Goal: Task Accomplishment & Management: Complete application form

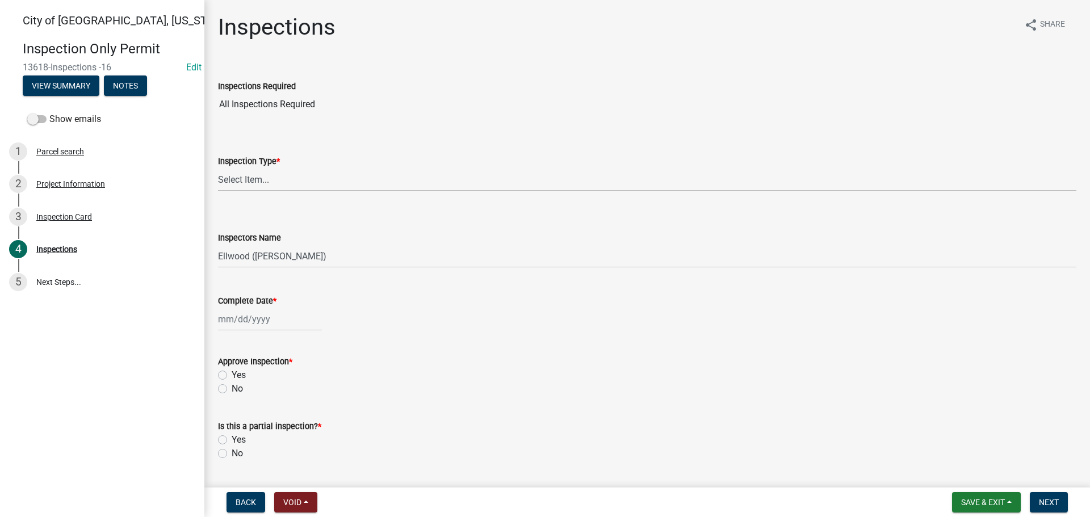
select select "805d55ac-e238-4e04-8f8e-acc067f36c3e"
click at [993, 495] on button "Save & Exit" at bounding box center [986, 502] width 69 height 20
click at [963, 476] on button "Save & Exit" at bounding box center [975, 472] width 91 height 27
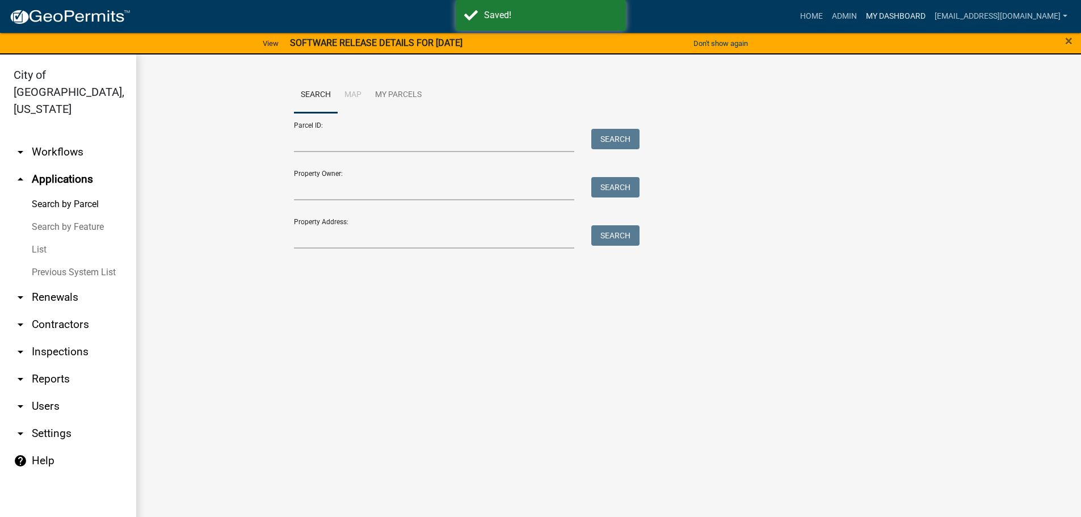
click at [929, 19] on link "My Dashboard" at bounding box center [896, 17] width 69 height 22
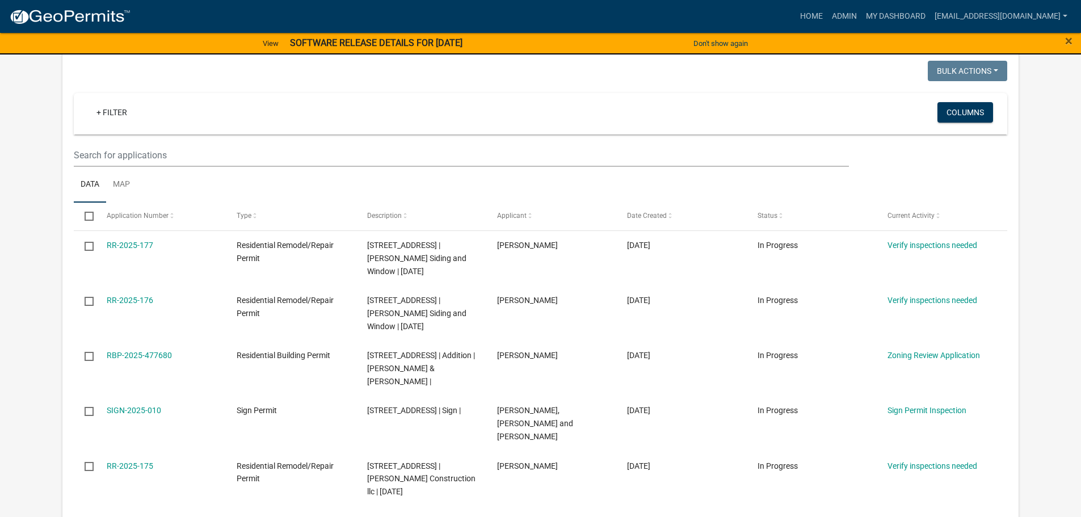
scroll to position [114, 0]
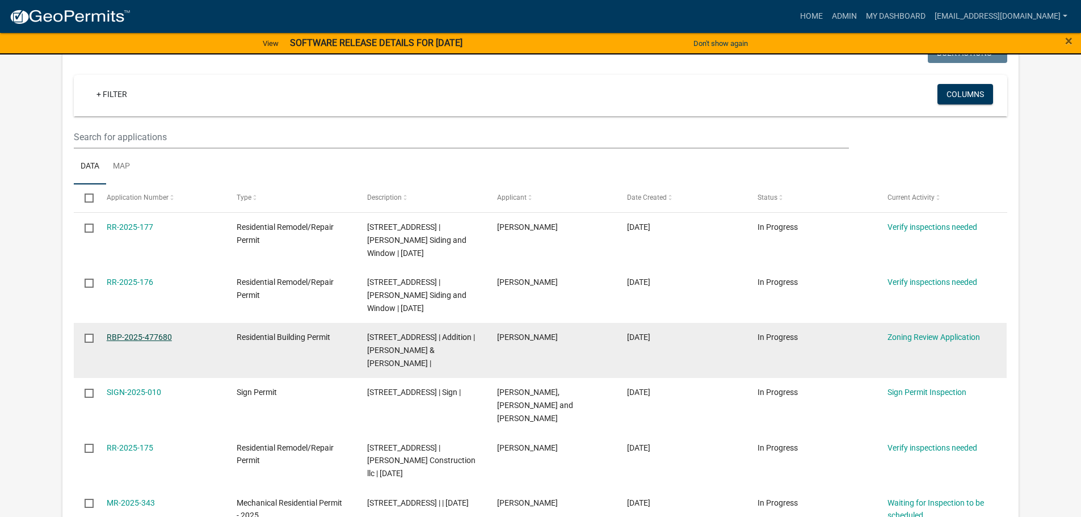
click at [142, 339] on link "RBP-2025-477680" at bounding box center [139, 337] width 65 height 9
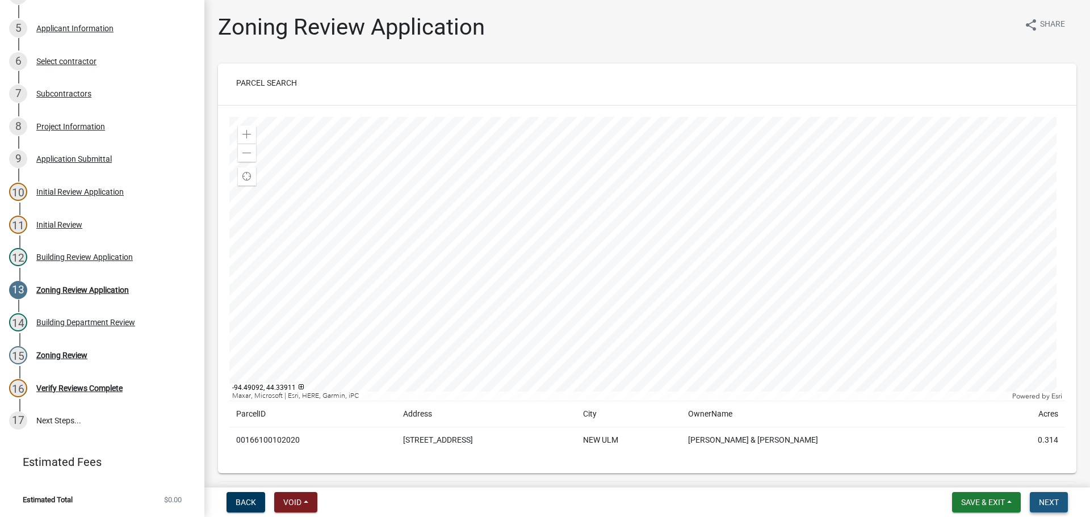
click at [1056, 500] on span "Next" at bounding box center [1049, 502] width 20 height 9
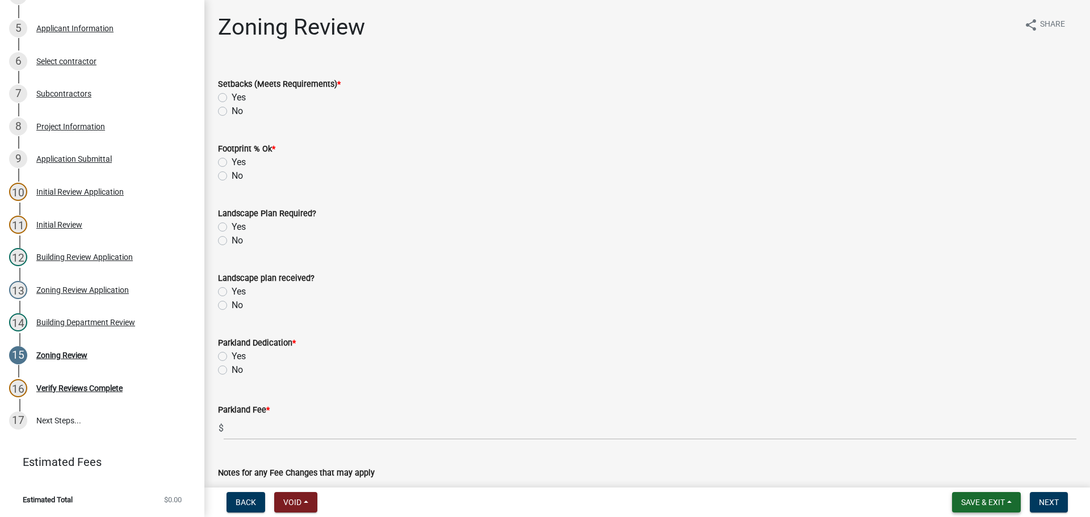
click at [977, 495] on button "Save & Exit" at bounding box center [986, 502] width 69 height 20
click at [950, 472] on button "Save & Exit" at bounding box center [975, 472] width 91 height 27
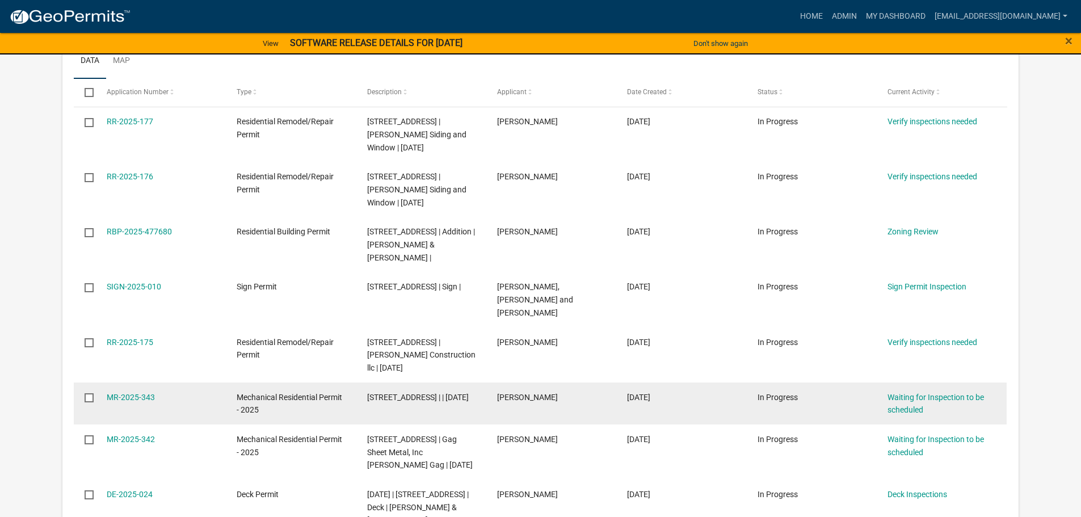
scroll to position [227, 0]
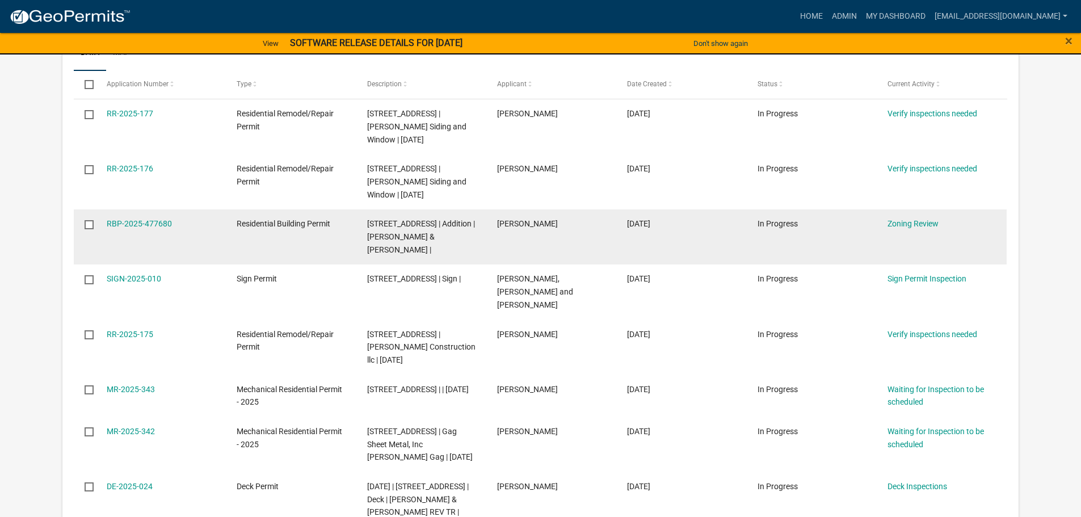
drag, startPoint x: 179, startPoint y: 225, endPoint x: 104, endPoint y: 237, distance: 75.2
click at [104, 237] on datatable-body-cell "RBP-2025-477680" at bounding box center [161, 236] width 130 height 55
copy link "RBP-2025-477680"
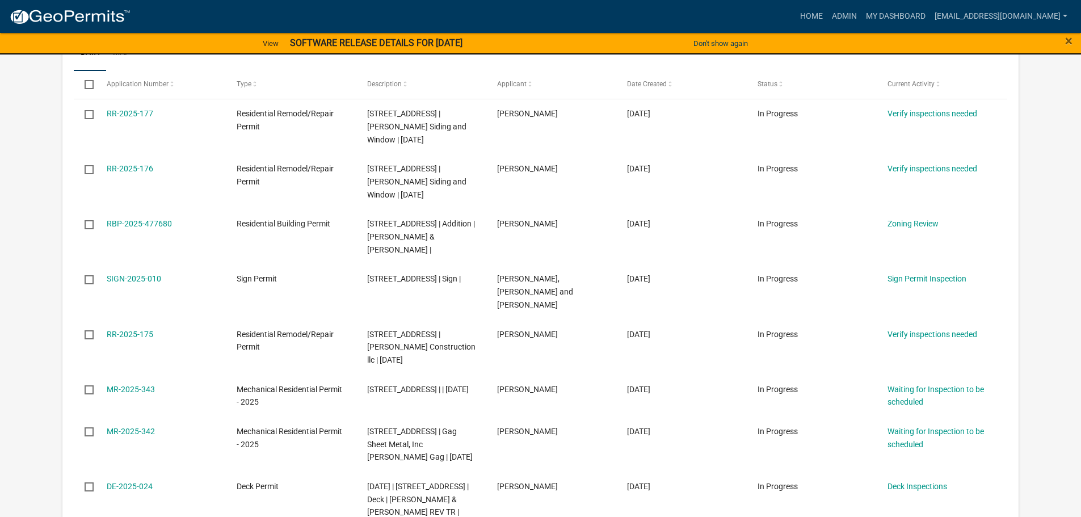
click at [1035, 229] on app-user-applications "more_horiz Home Admin My Dashboard [EMAIL_ADDRESS][DOMAIN_NAME] Admin Account L…" at bounding box center [540, 436] width 1081 height 1324
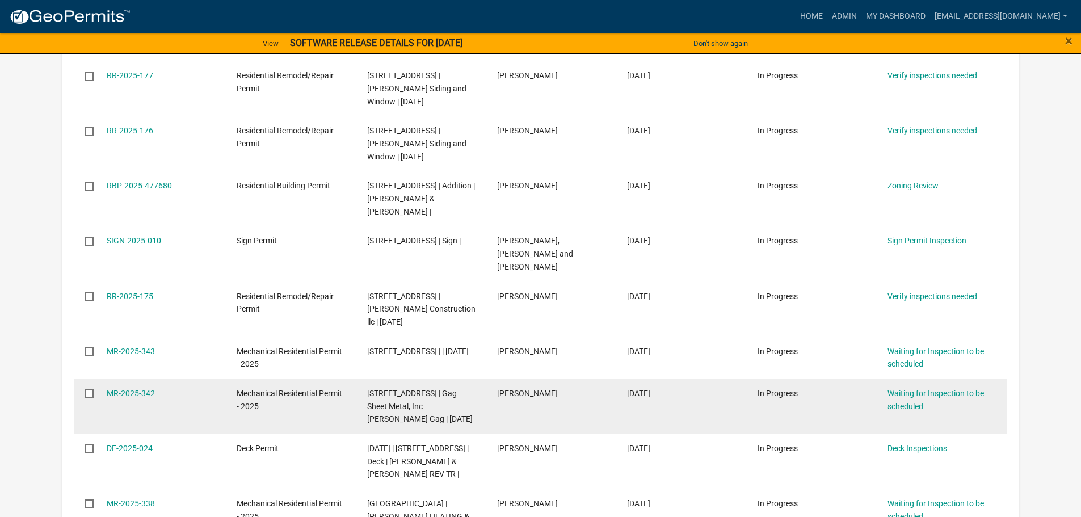
scroll to position [284, 0]
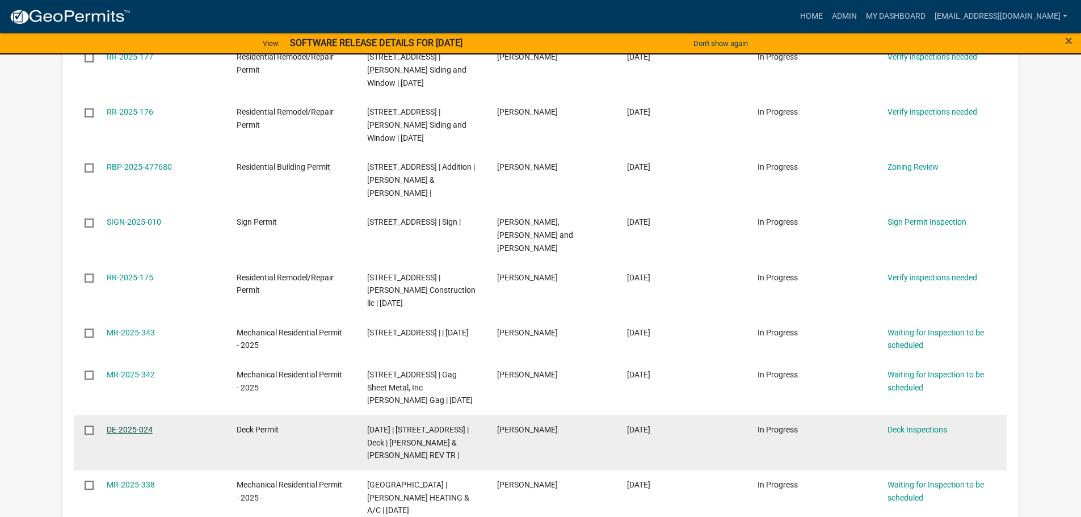
click at [148, 425] on link "DE-2025-024" at bounding box center [130, 429] width 46 height 9
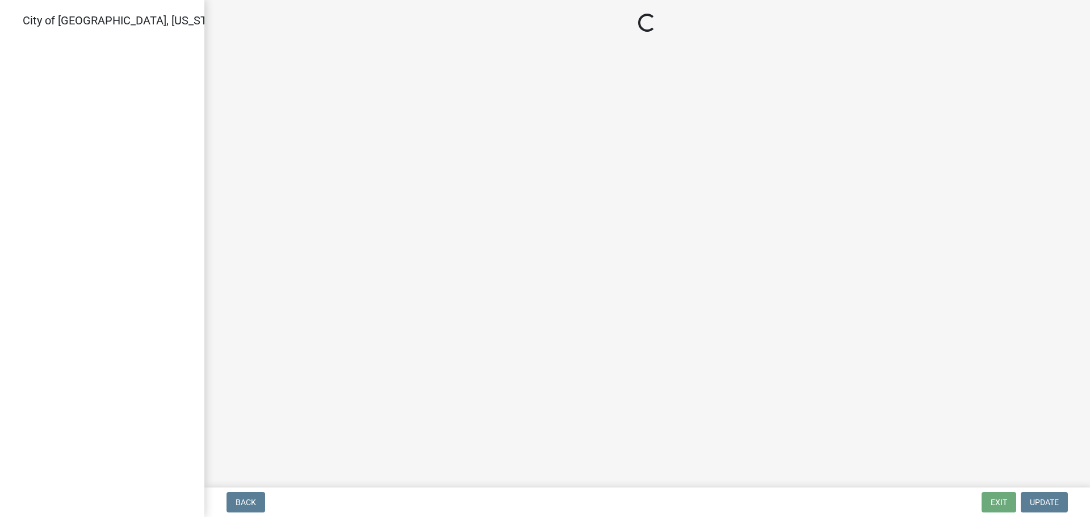
select select "805d55ac-e238-4e04-8f8e-acc067f36c3e"
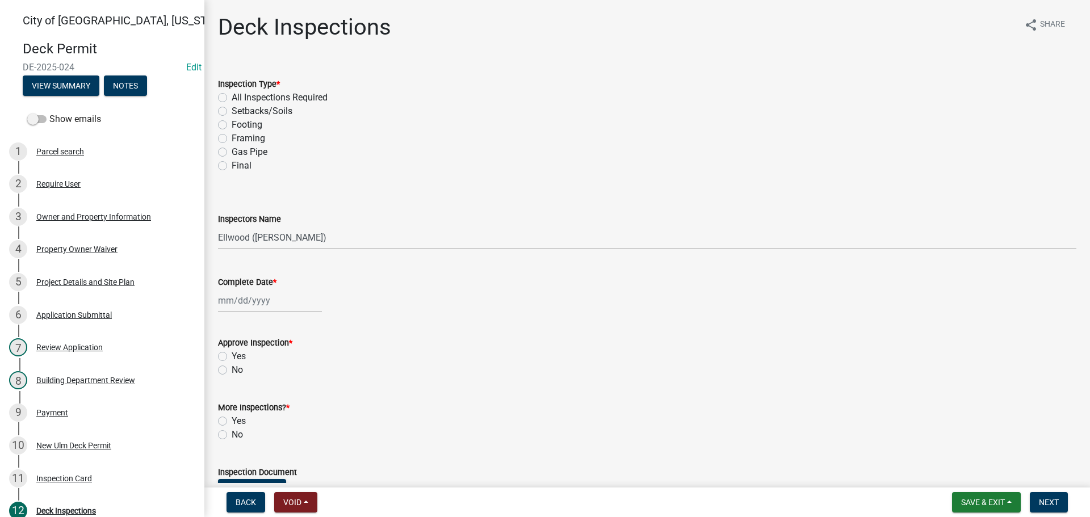
click at [232, 127] on label "Footing" at bounding box center [247, 125] width 31 height 14
click at [232, 125] on input "Footing" at bounding box center [235, 121] width 7 height 7
radio input "true"
click at [277, 241] on select "Select Item... Ellwood ([PERSON_NAME]) [EMAIL_ADDRESS][DOMAIN_NAME] ([PERSON_NA…" at bounding box center [647, 237] width 858 height 23
select select "cd72df13-1819-4c17-818e-bd68a66556fb"
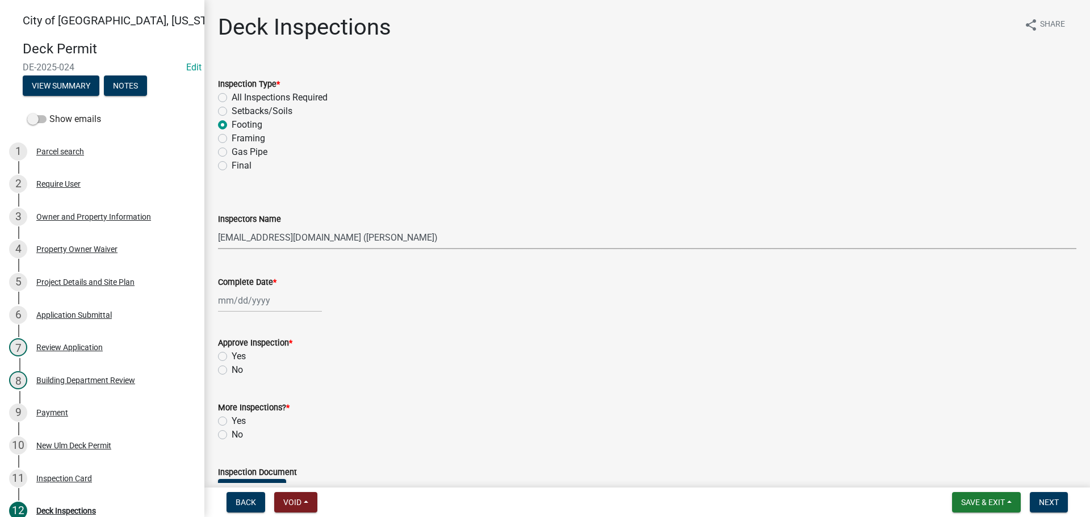
click at [218, 226] on select "Select Item... Ellwood ([PERSON_NAME]) [EMAIL_ADDRESS][DOMAIN_NAME] ([PERSON_NA…" at bounding box center [647, 237] width 858 height 23
click at [254, 299] on div at bounding box center [270, 300] width 104 height 23
select select "9"
select select "2025"
click at [234, 399] on div "15" at bounding box center [229, 397] width 18 height 18
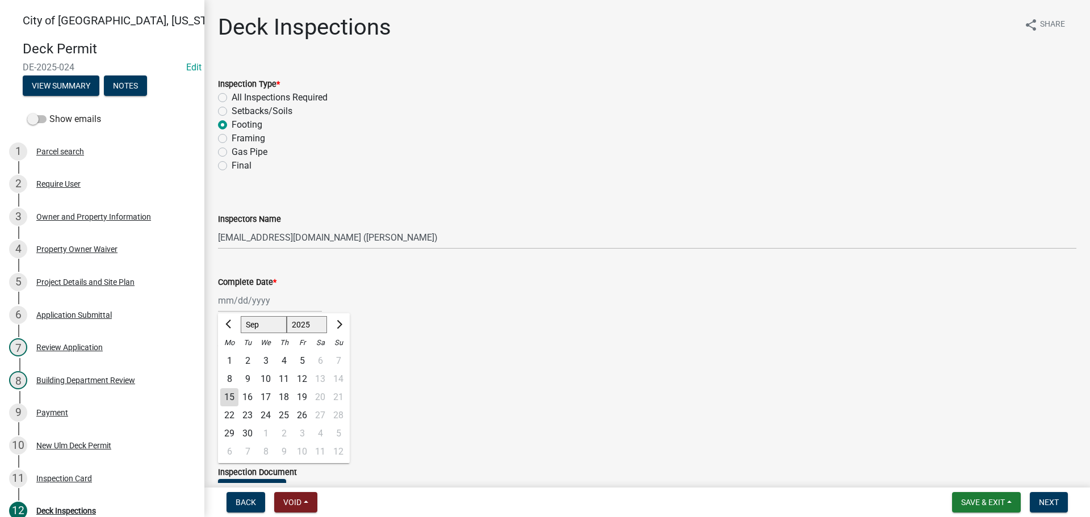
type input "[DATE]"
click at [232, 353] on label "Yes" at bounding box center [239, 357] width 14 height 14
click at [232, 353] on input "Yes" at bounding box center [235, 353] width 7 height 7
radio input "true"
click at [232, 423] on label "Yes" at bounding box center [239, 421] width 14 height 14
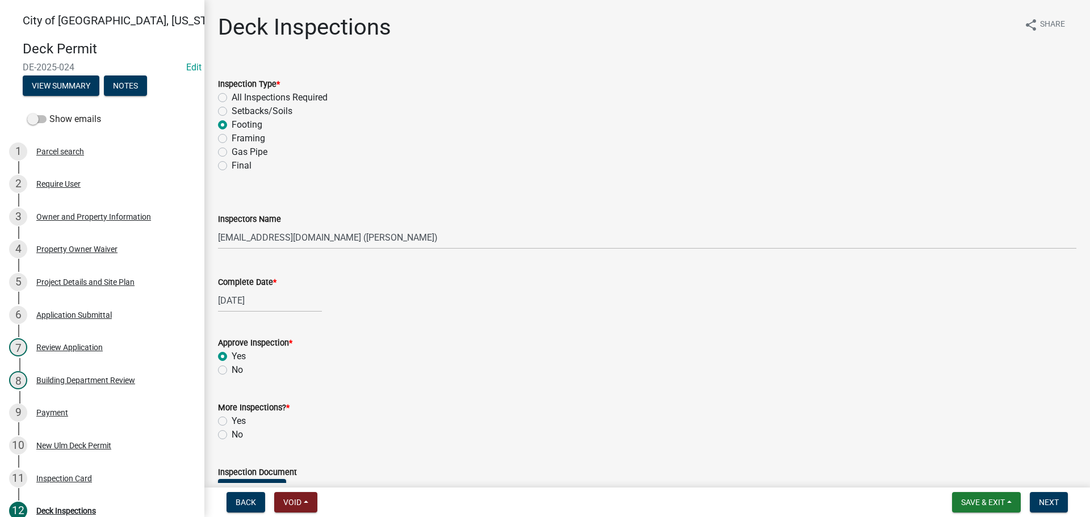
click at [232, 422] on input "Yes" at bounding box center [235, 417] width 7 height 7
radio input "true"
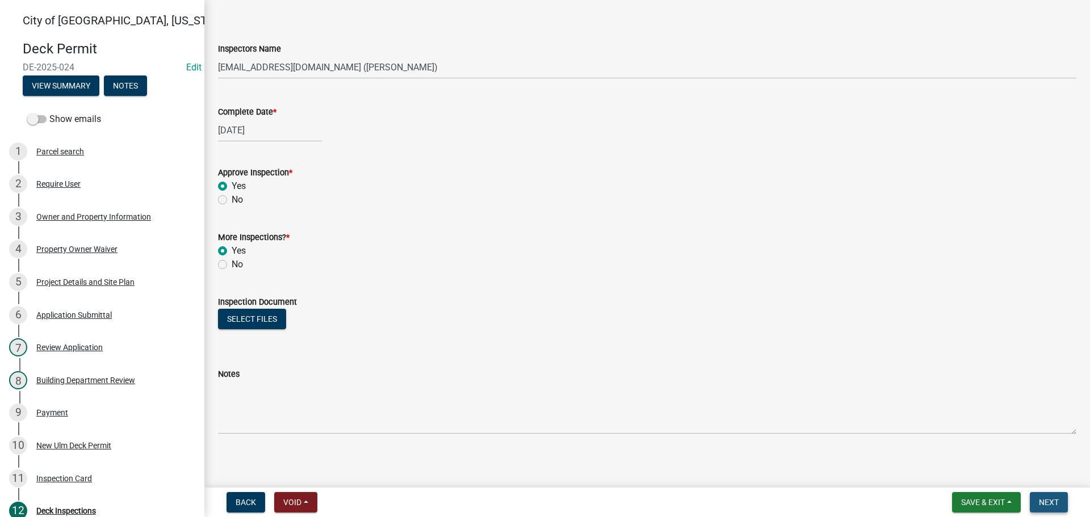
click at [1062, 509] on button "Next" at bounding box center [1049, 502] width 38 height 20
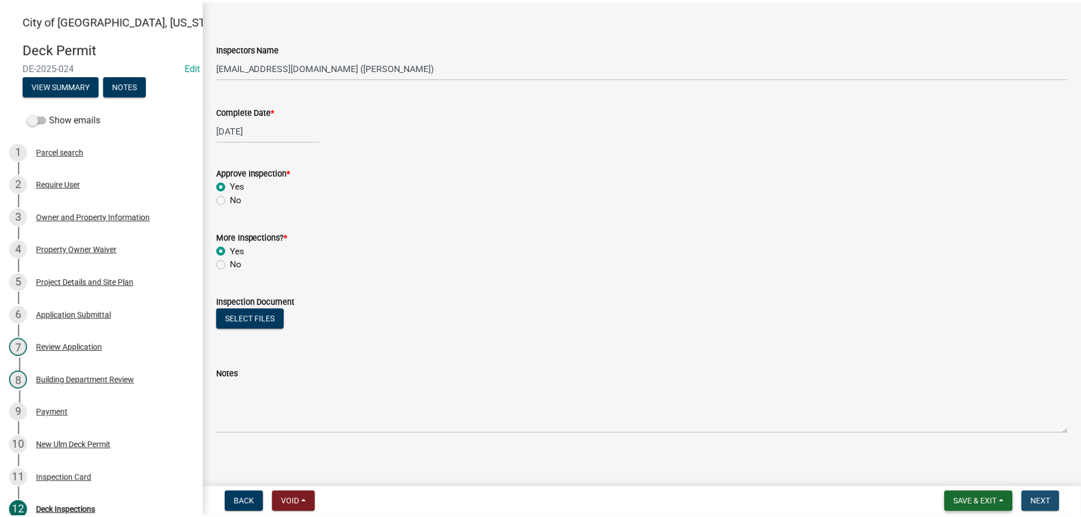
scroll to position [0, 0]
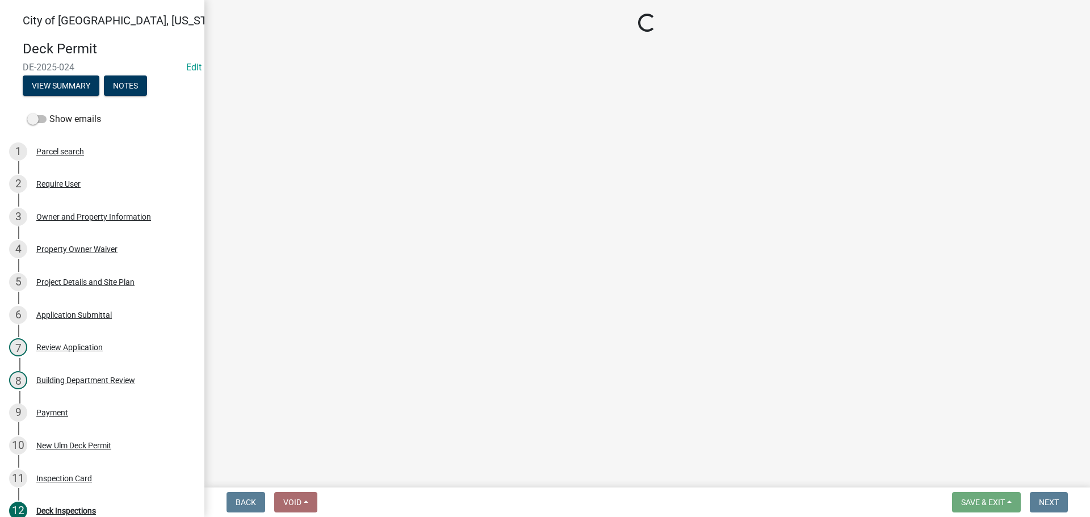
select select "805d55ac-e238-4e04-8f8e-acc067f36c3e"
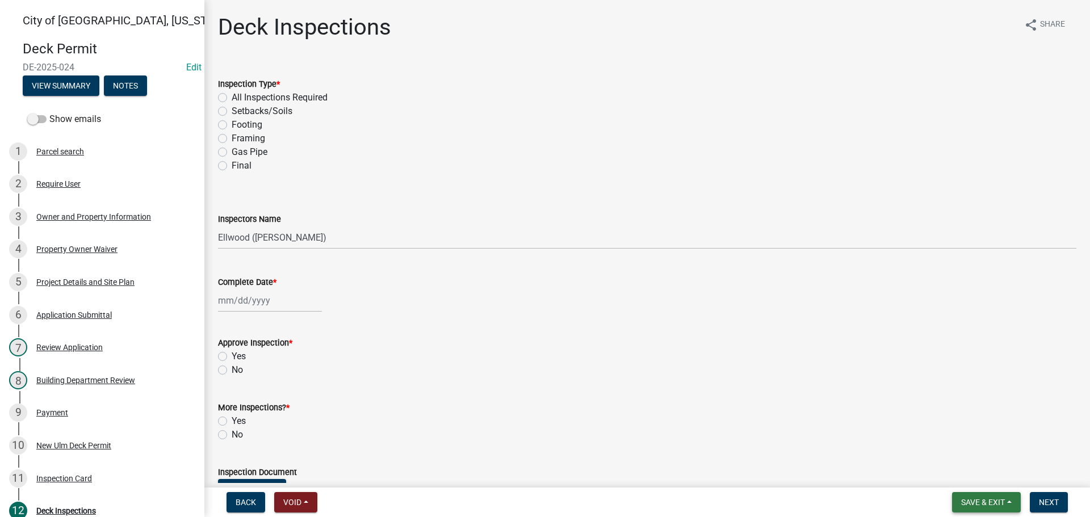
click at [999, 509] on button "Save & Exit" at bounding box center [986, 502] width 69 height 20
click at [960, 474] on button "Save & Exit" at bounding box center [975, 472] width 91 height 27
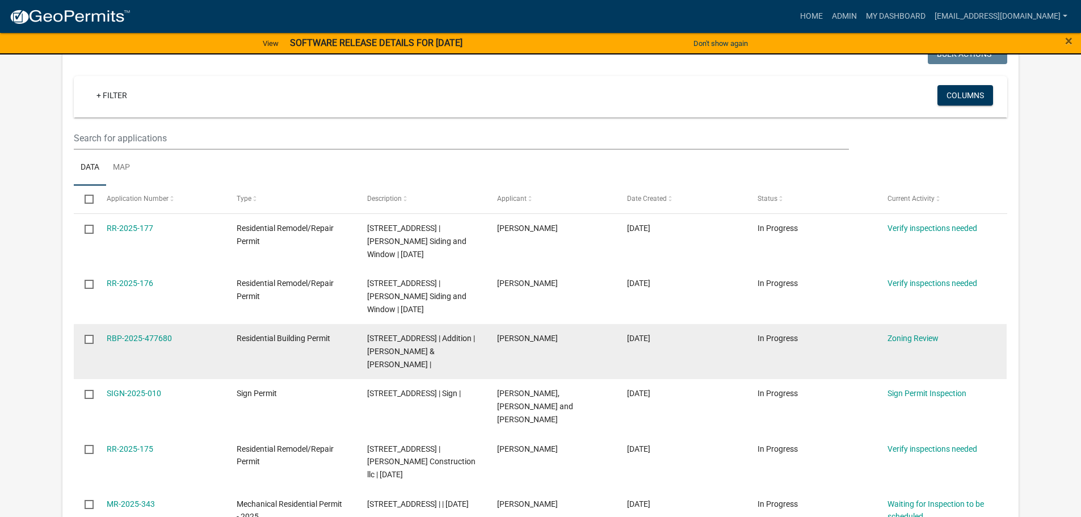
scroll to position [114, 0]
